Goal: Information Seeking & Learning: Find specific fact

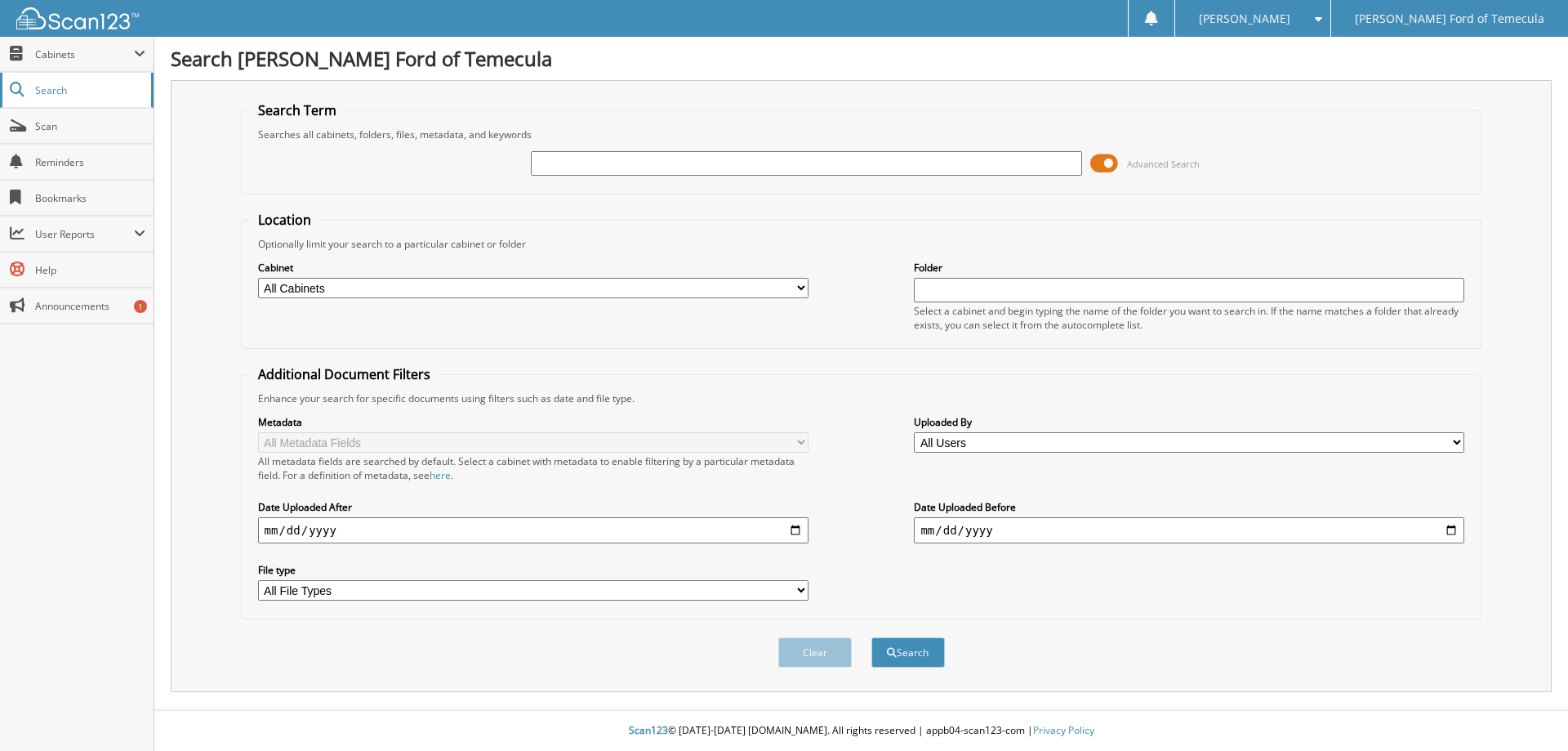
click at [53, 94] on span "Search" at bounding box center [88, 90] width 108 height 14
type input "284854"
click at [871, 637] on button "Search" at bounding box center [907, 652] width 73 height 30
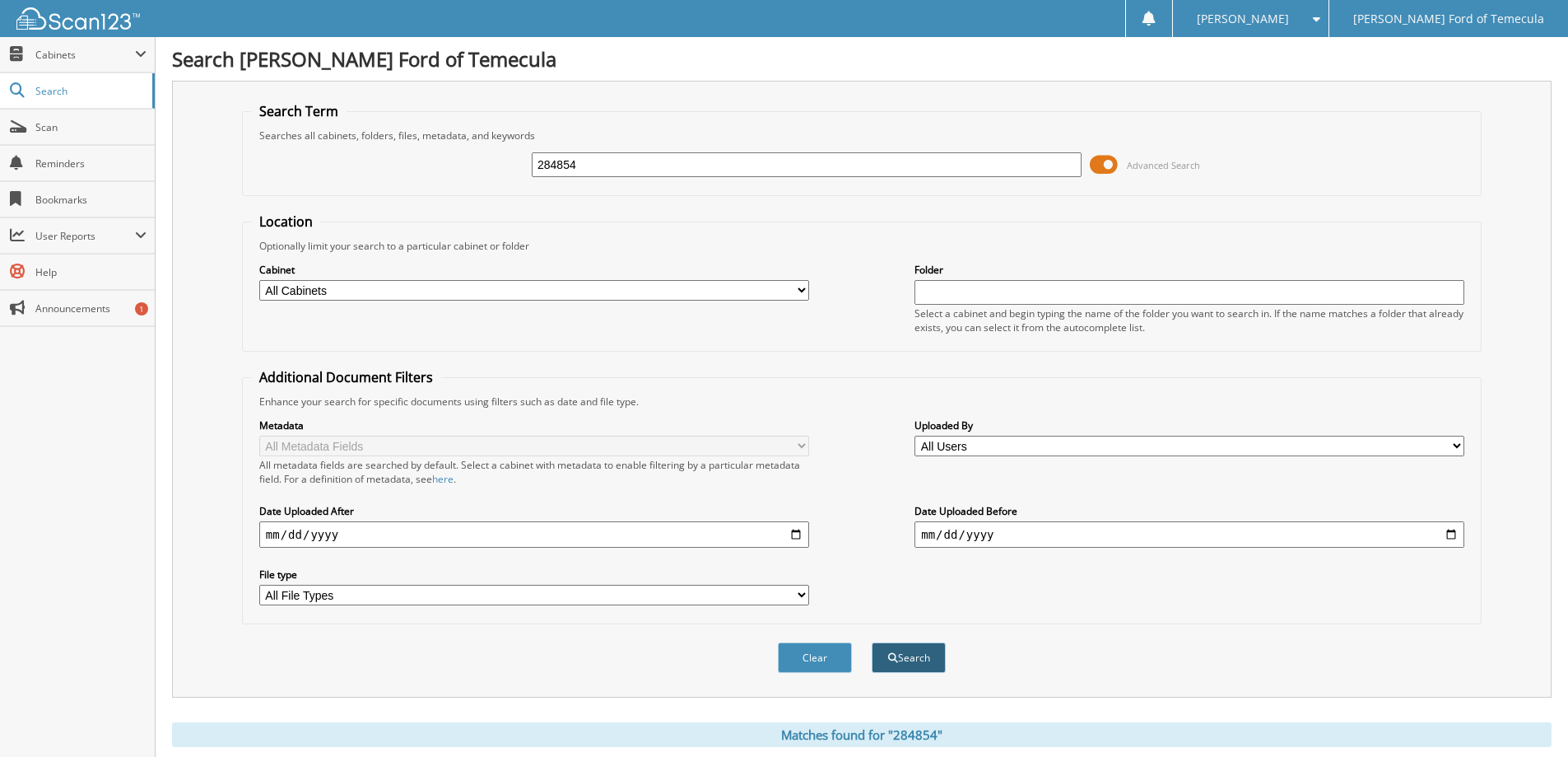
click at [928, 657] on button "Search" at bounding box center [909, 657] width 74 height 30
drag, startPoint x: 586, startPoint y: 165, endPoint x: 446, endPoint y: 144, distance: 141.6
click at [450, 147] on div "284854 Advanced Search" at bounding box center [862, 164] width 1222 height 44
type input "r250245"
click at [872, 642] on button "Search" at bounding box center [909, 657] width 74 height 30
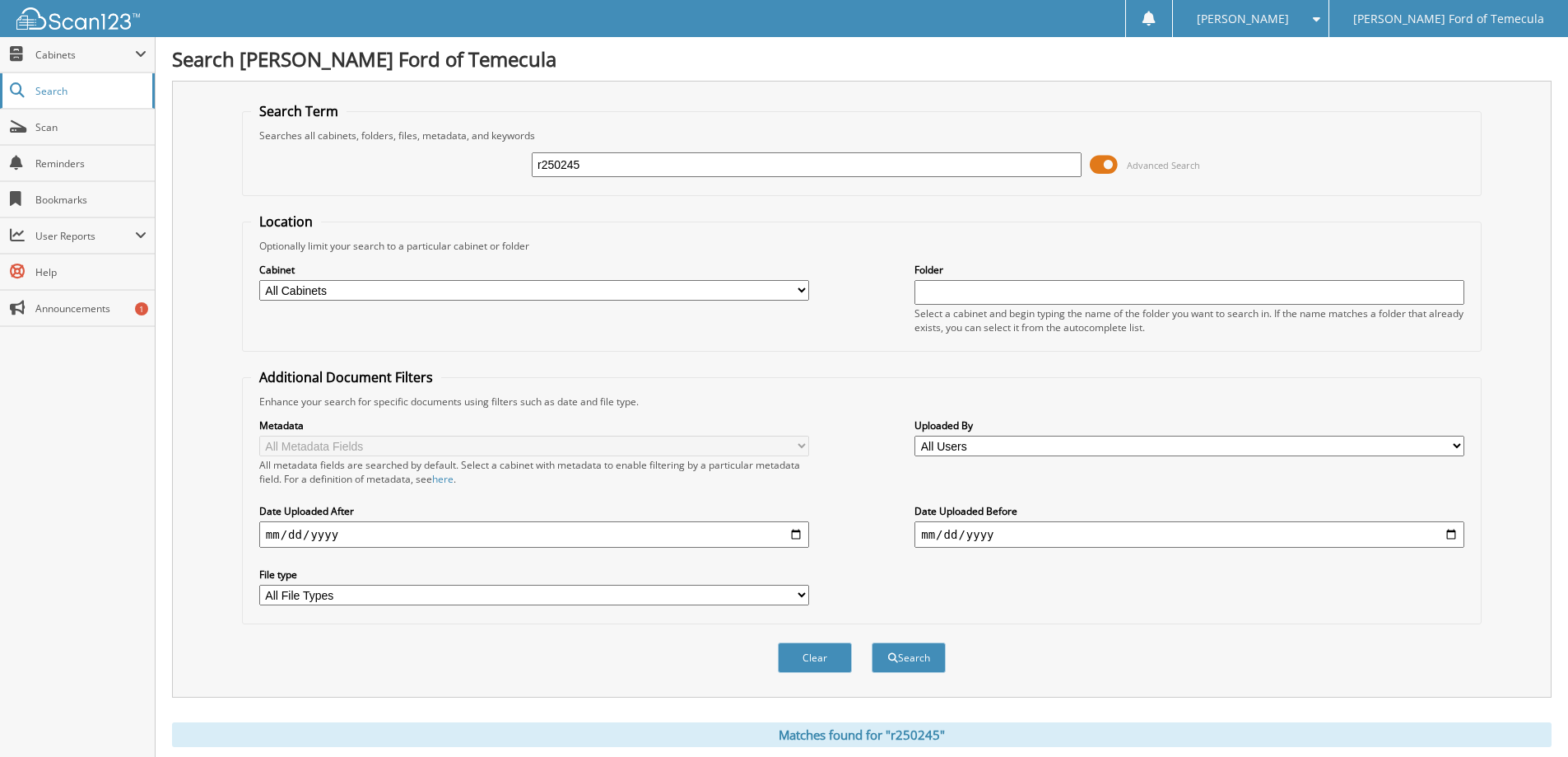
click at [76, 92] on span "Search" at bounding box center [89, 91] width 109 height 14
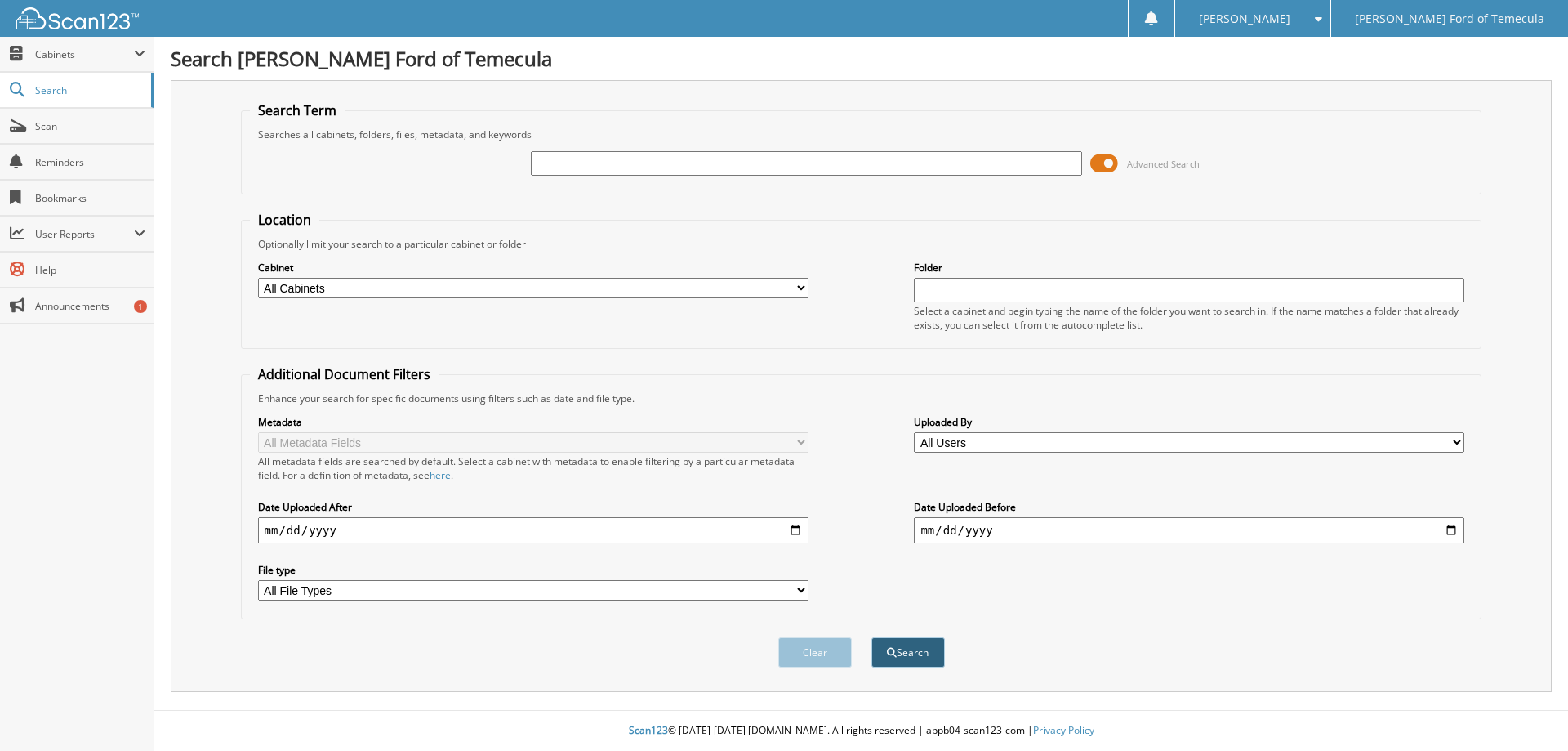
click at [933, 659] on button "Search" at bounding box center [907, 652] width 73 height 30
click at [602, 164] on input "text" at bounding box center [805, 163] width 550 height 25
type input "r250245"
click at [871, 637] on button "Search" at bounding box center [907, 652] width 73 height 30
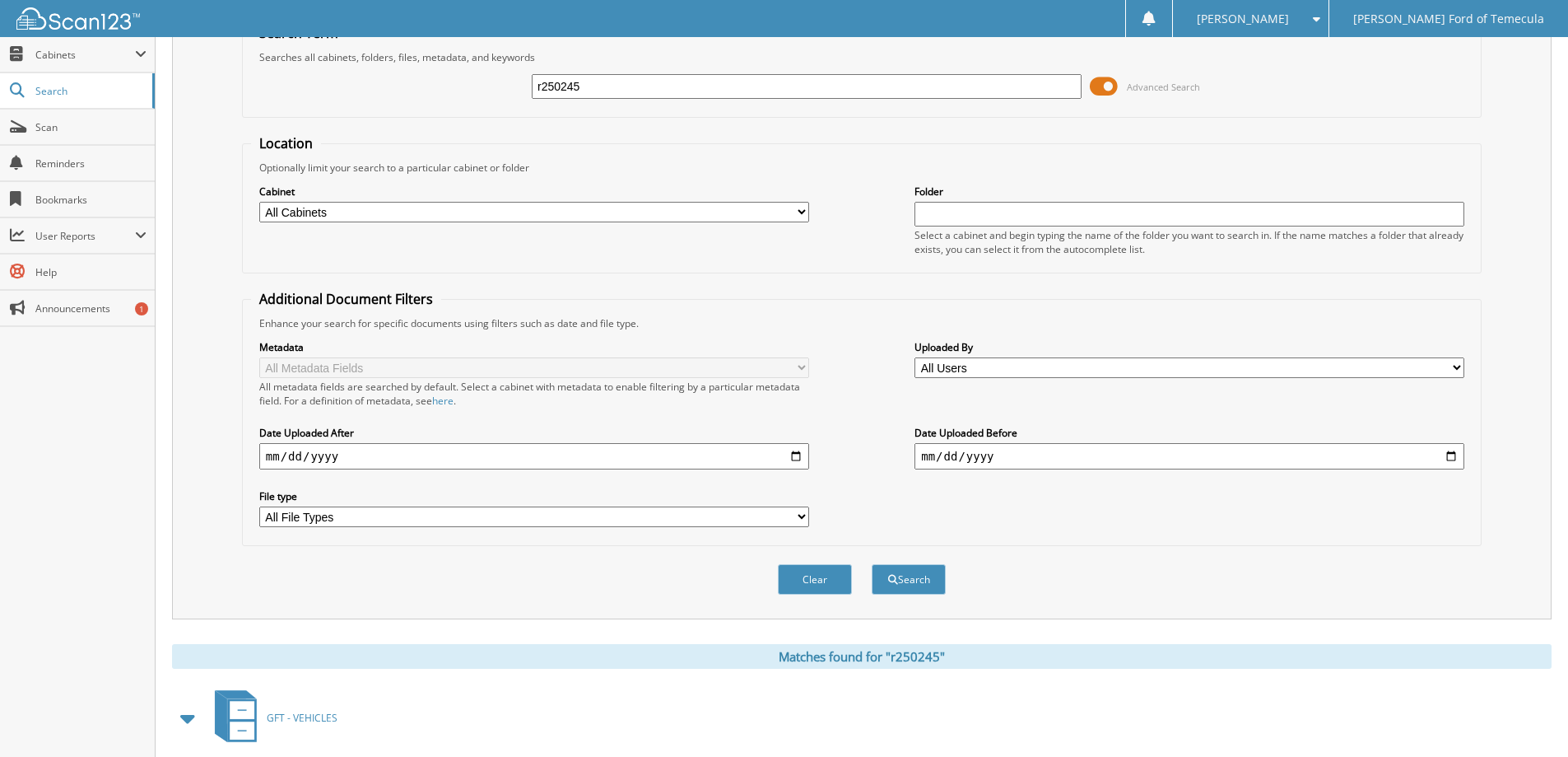
scroll to position [164, 0]
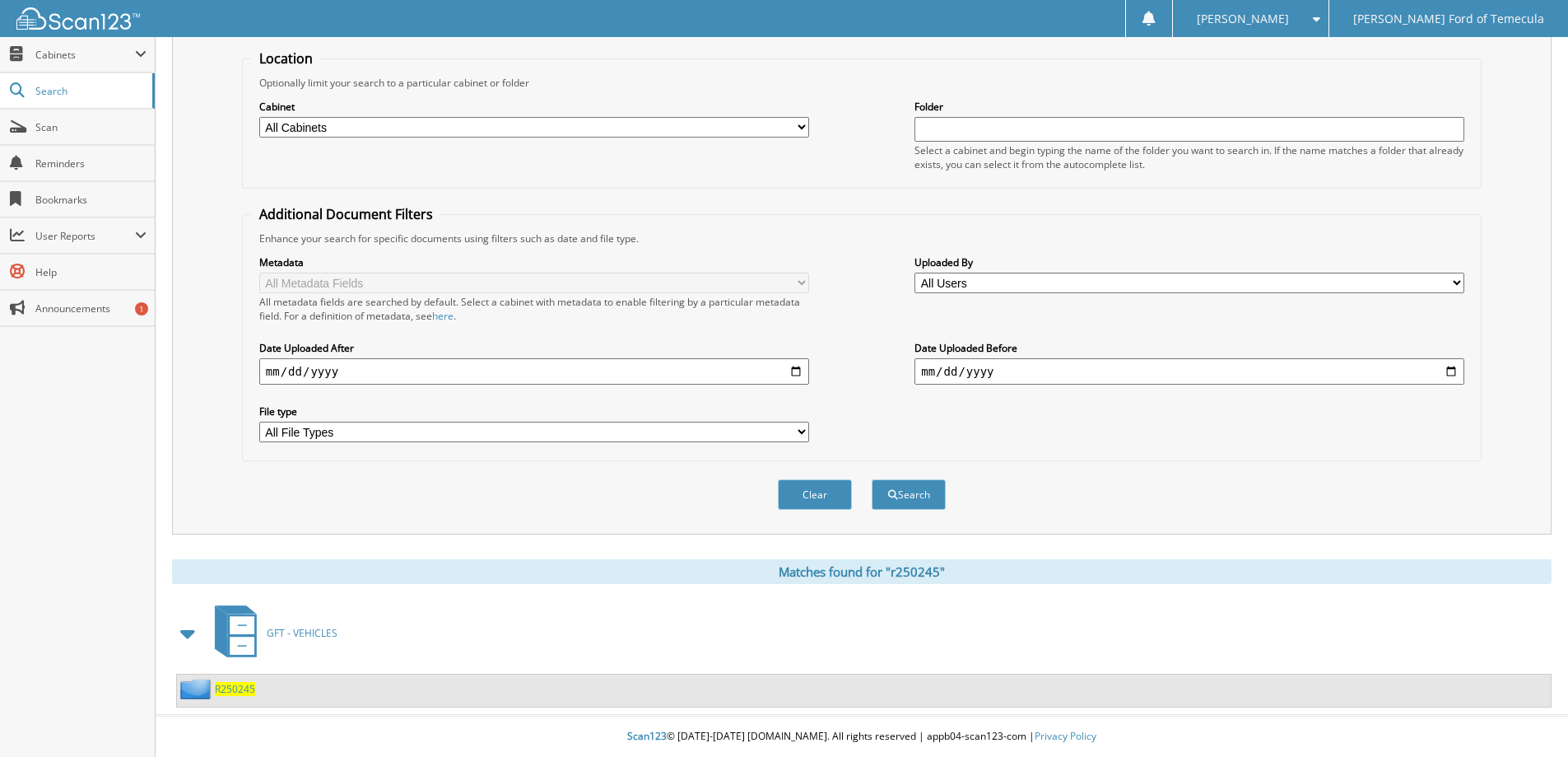
click at [228, 691] on span "R250245" at bounding box center [235, 689] width 40 height 14
